Goal: Book appointment/travel/reservation

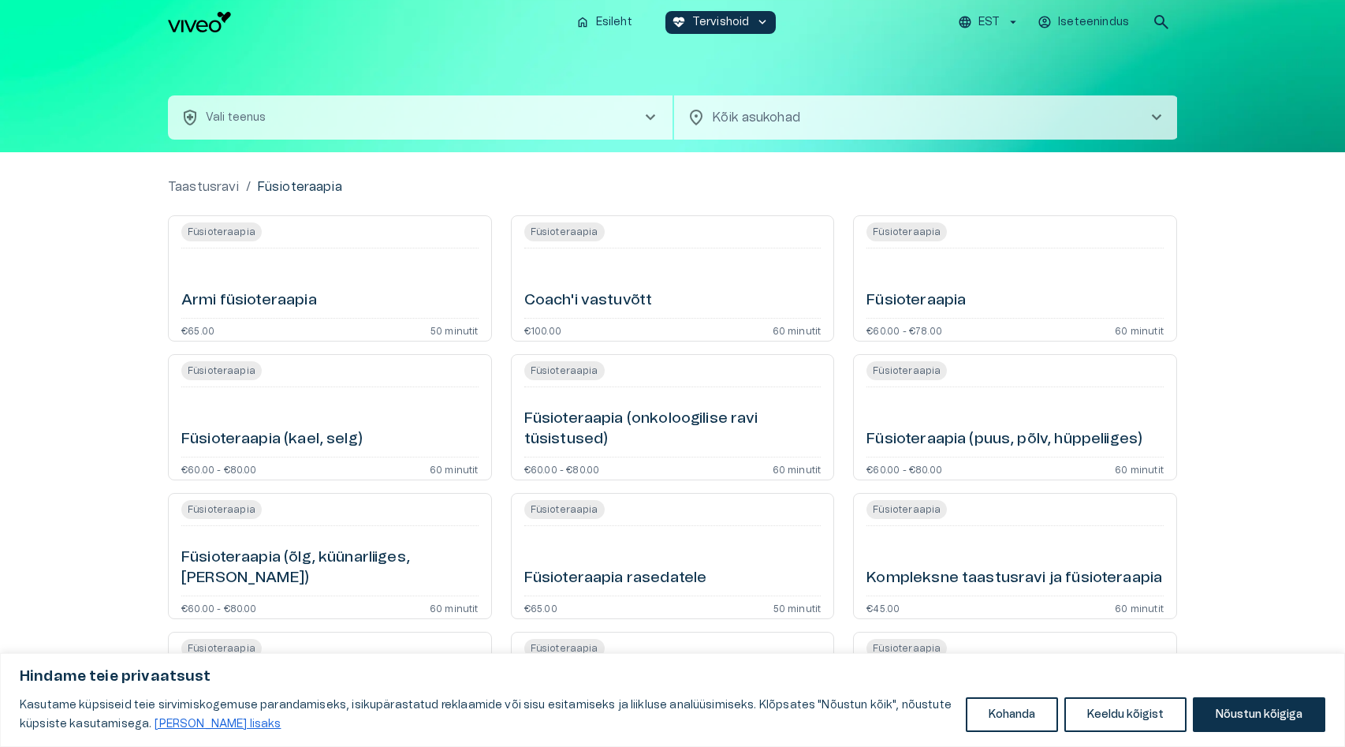
type input "**********"
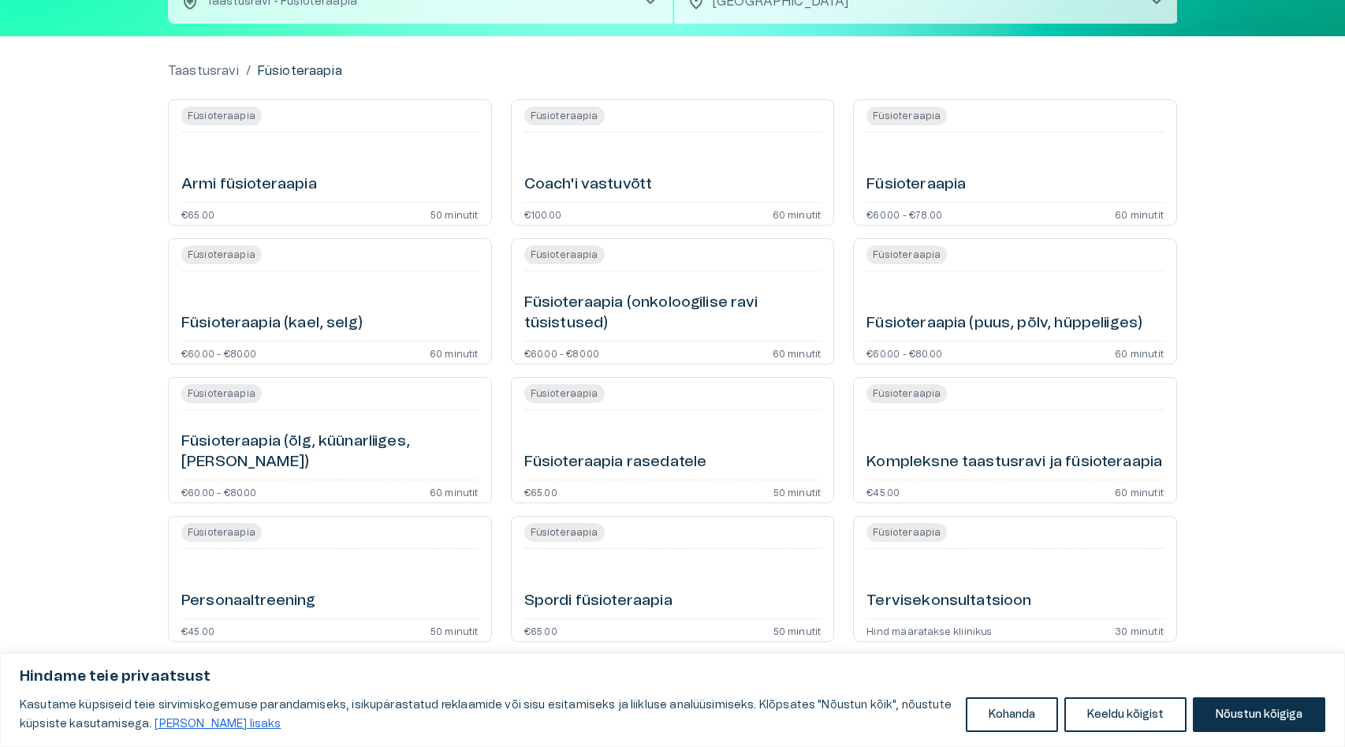
scroll to position [126, 0]
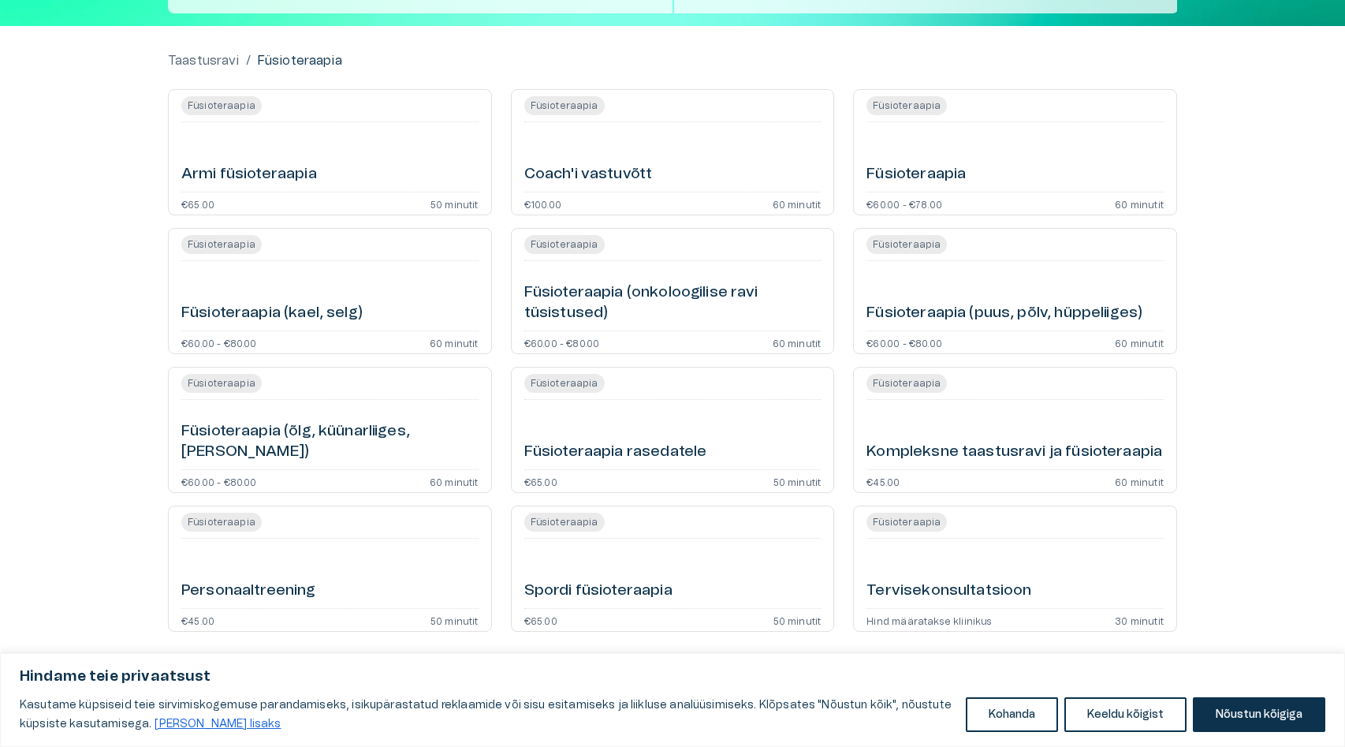
click at [1013, 155] on div "Füsioteraapia" at bounding box center [1015, 157] width 297 height 57
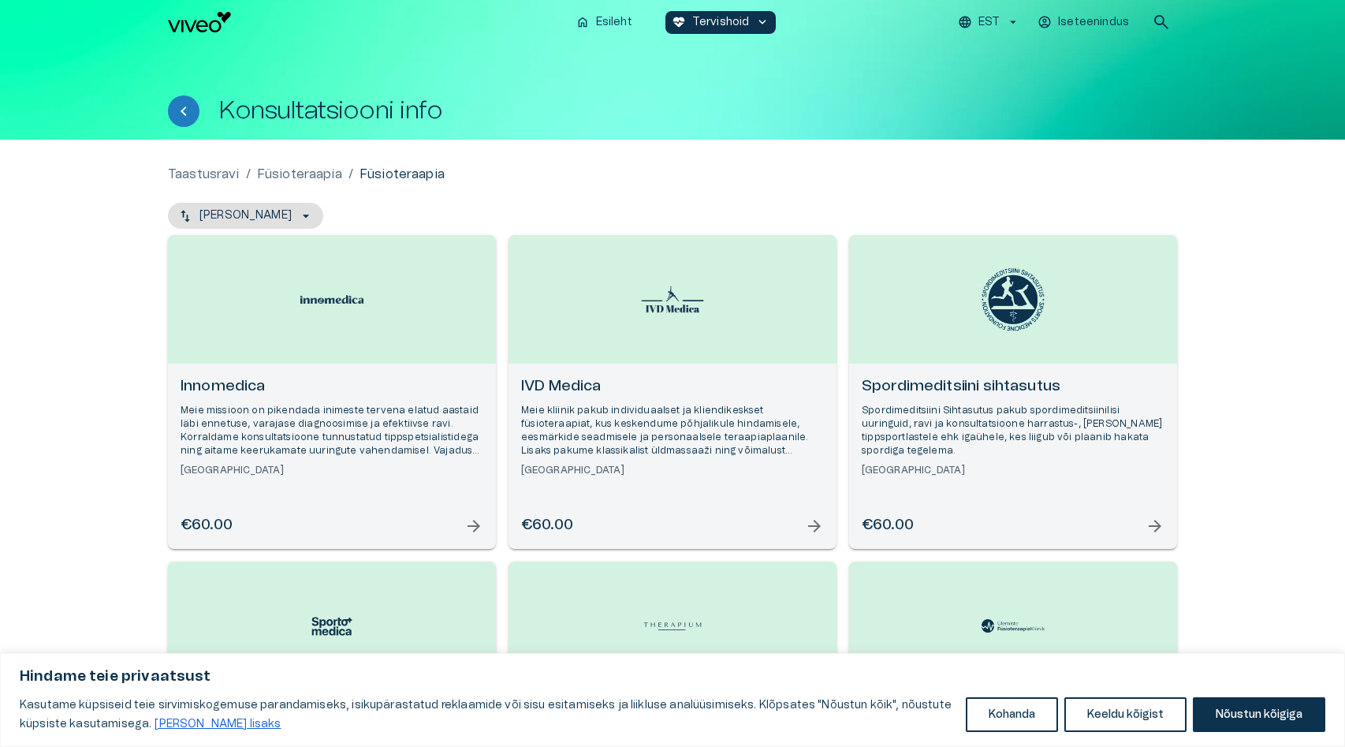
scroll to position [126, 0]
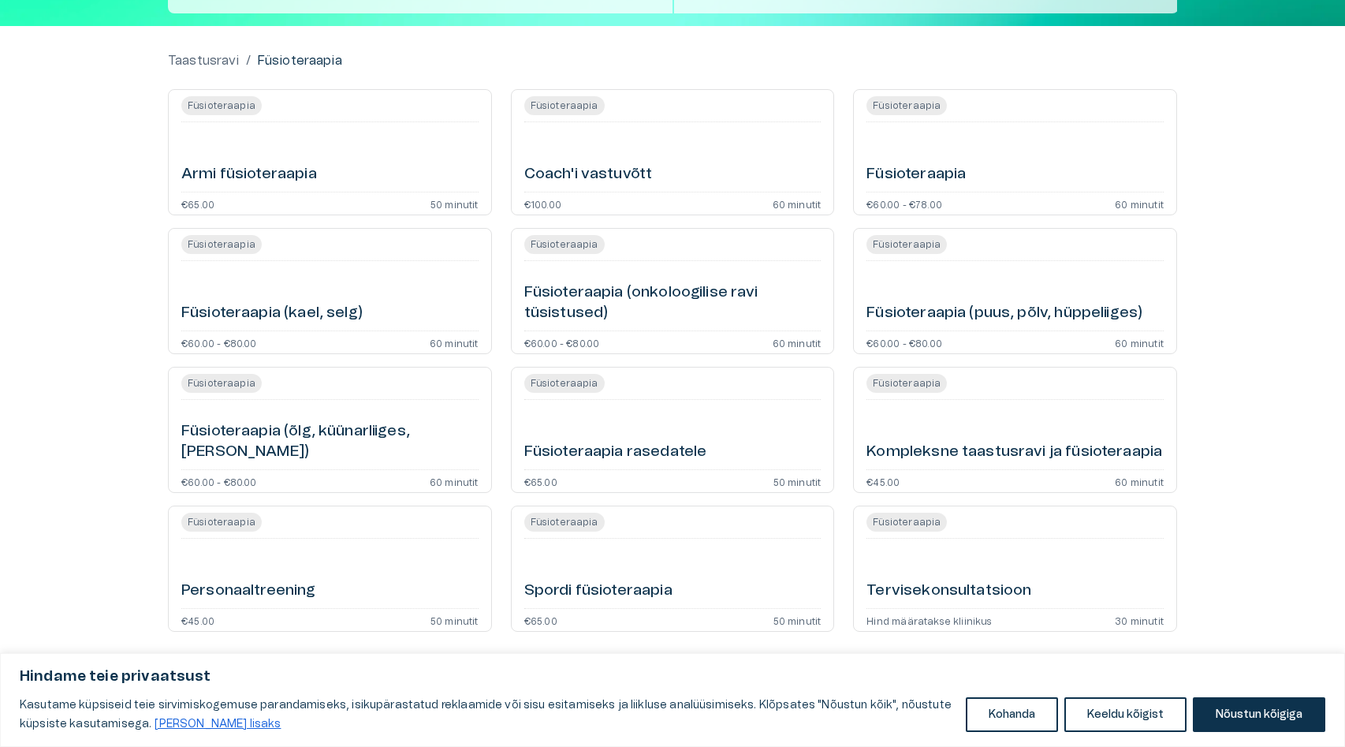
click at [1030, 442] on h6 "Kompleksne taastusravi ja füsioteraapia" at bounding box center [1015, 452] width 296 height 21
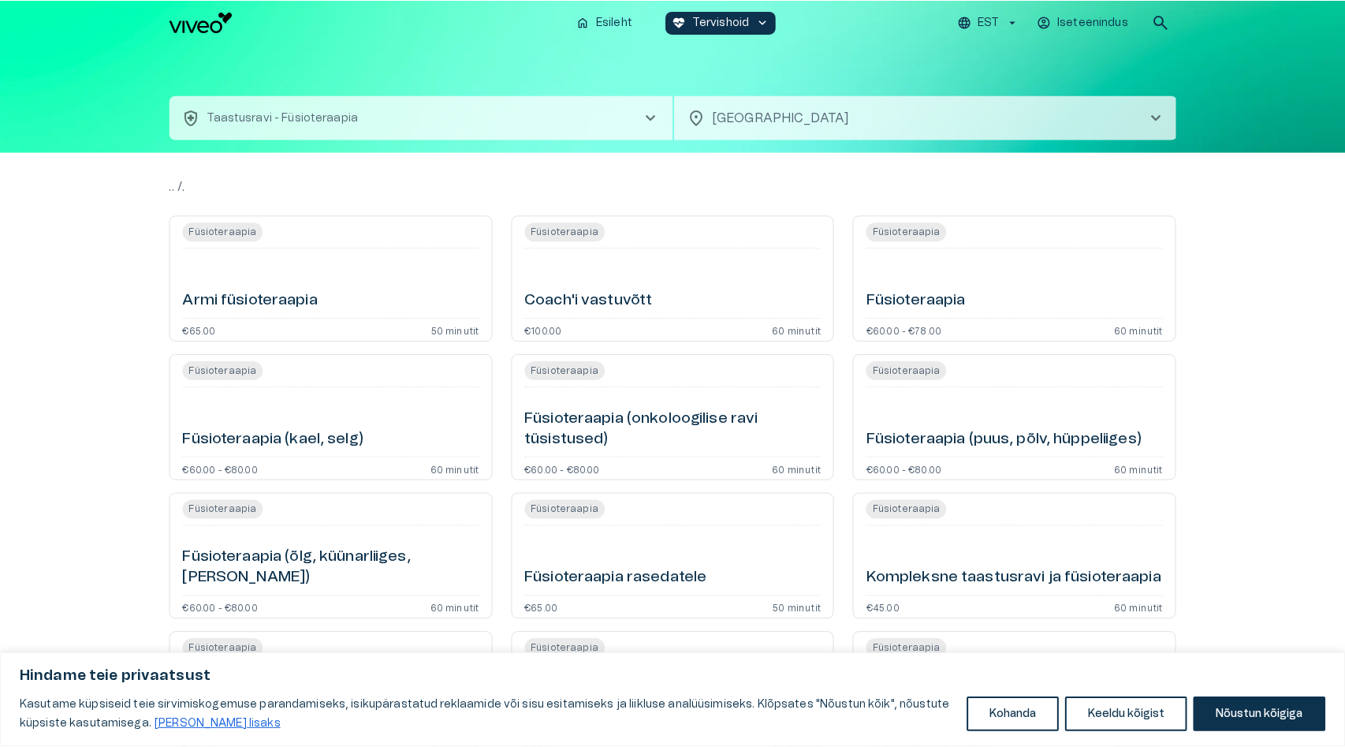
scroll to position [126, 0]
